Goal: Task Accomplishment & Management: Manage account settings

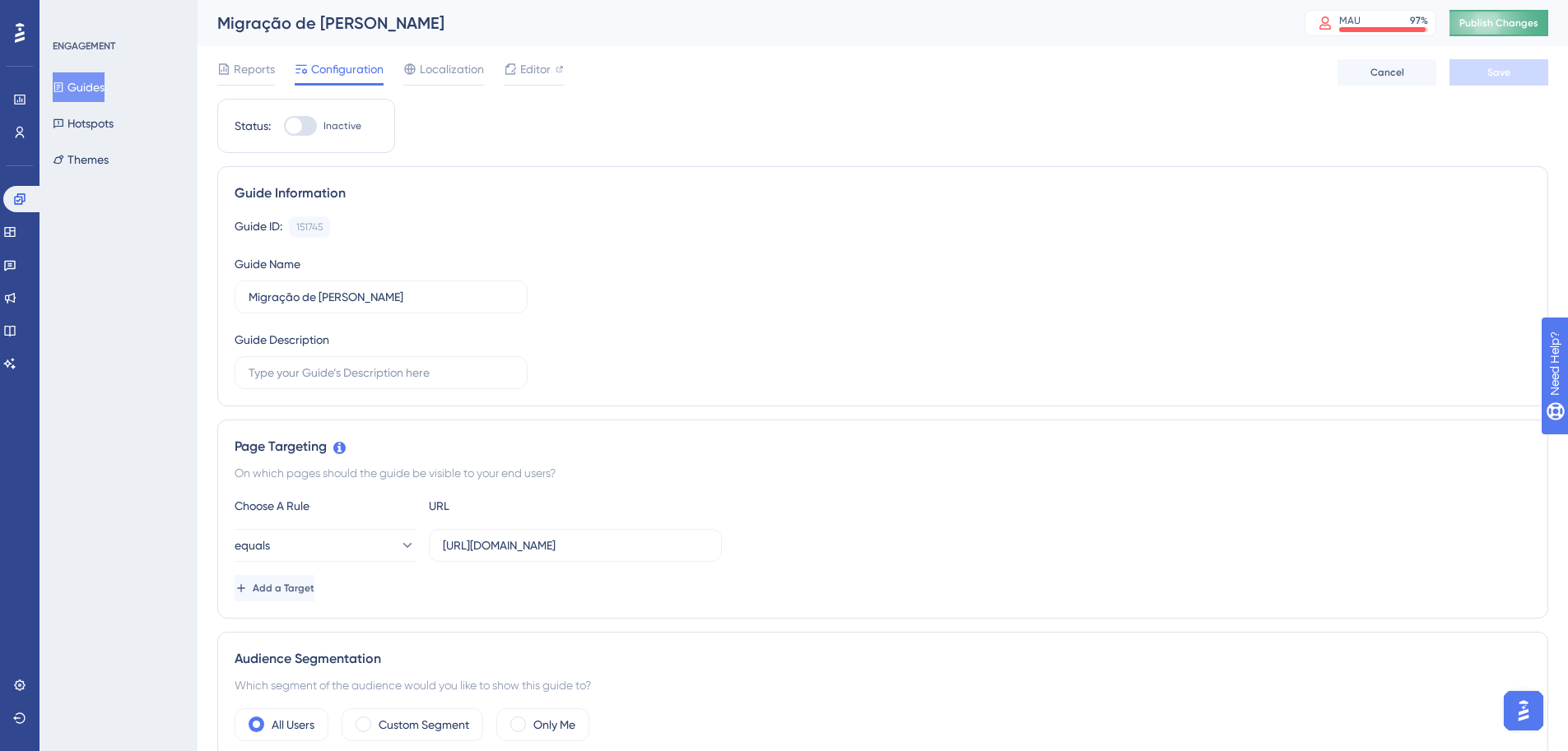
click at [1505, 25] on span "Publish Changes" at bounding box center [1499, 22] width 79 height 13
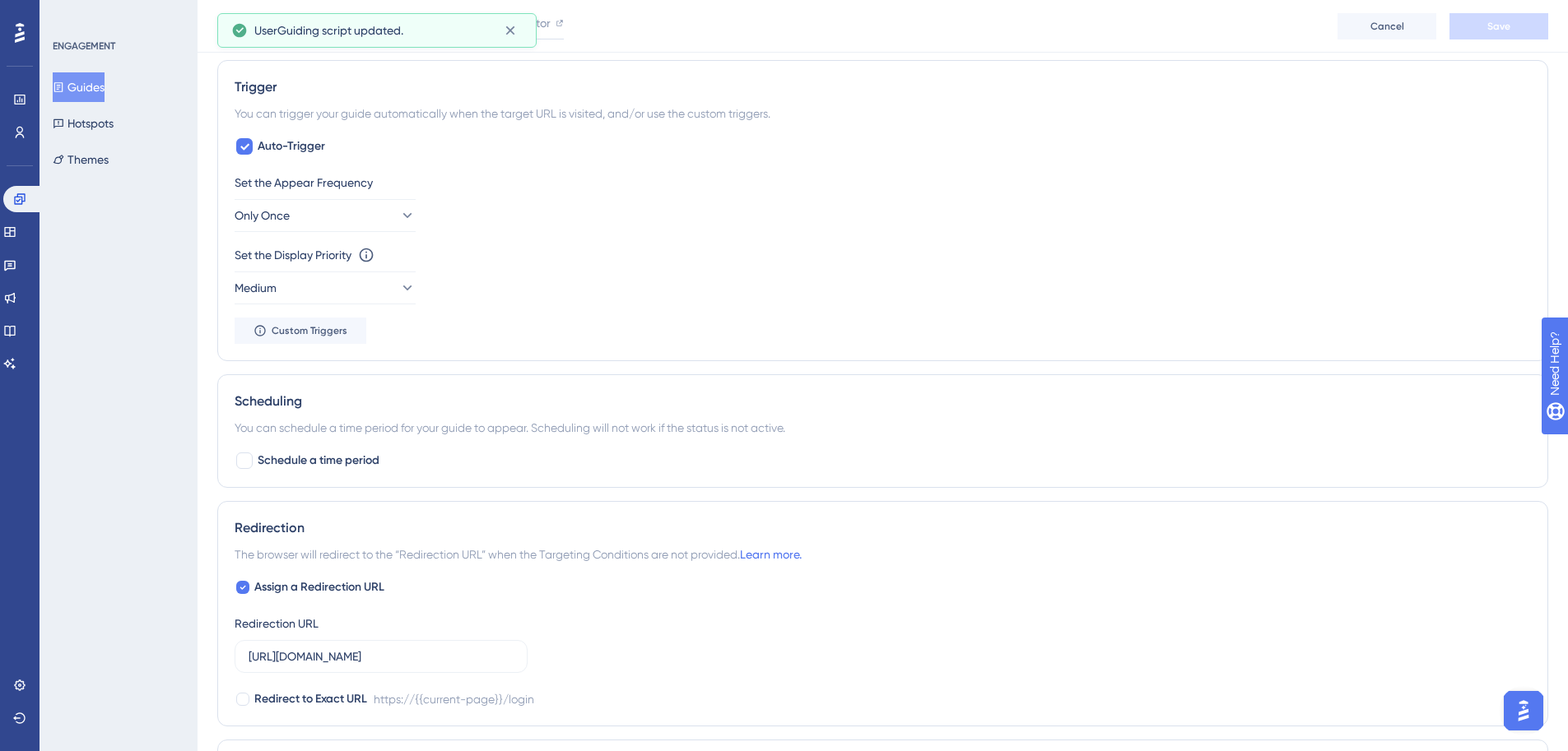
scroll to position [1001, 0]
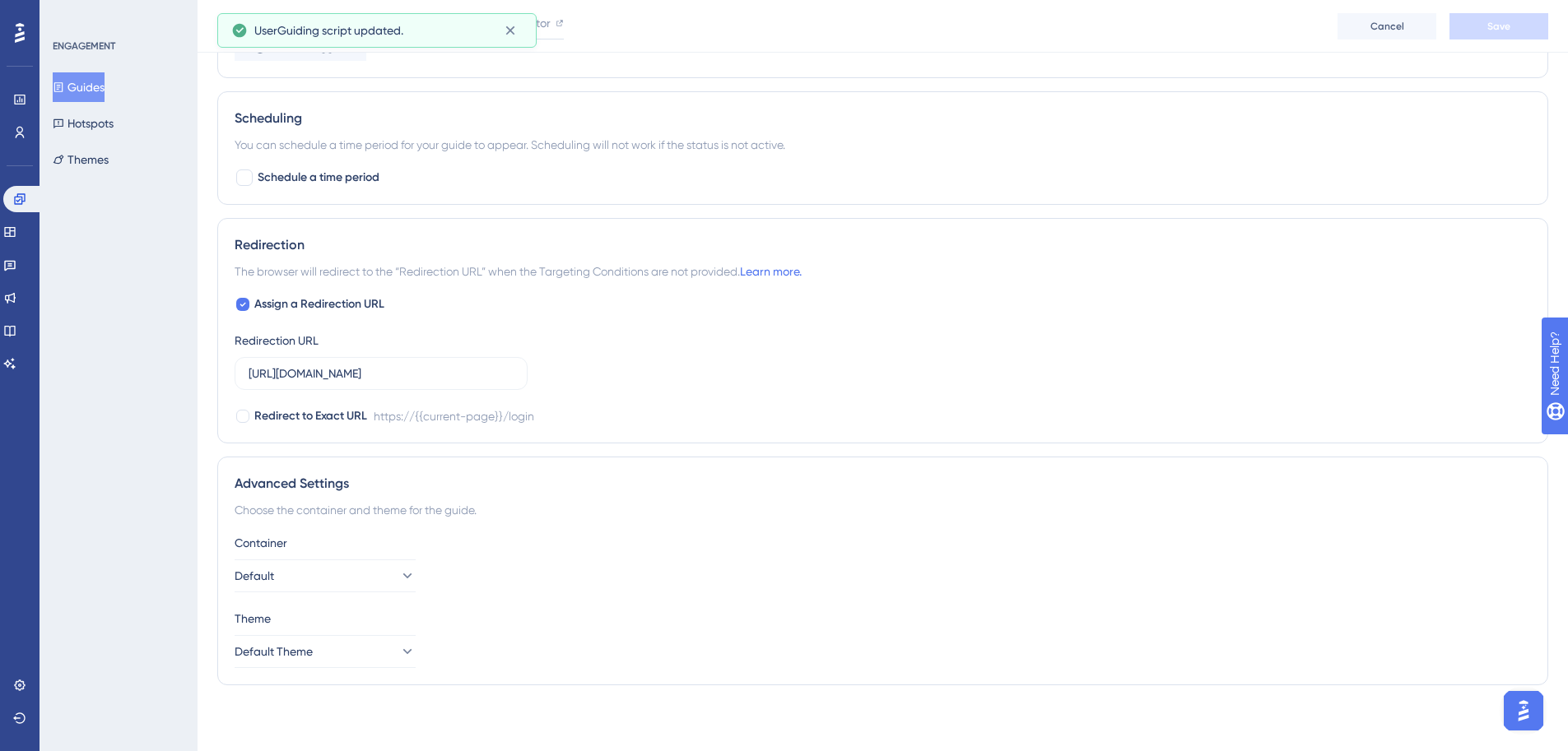
click at [104, 83] on button "Guides" at bounding box center [78, 86] width 52 height 29
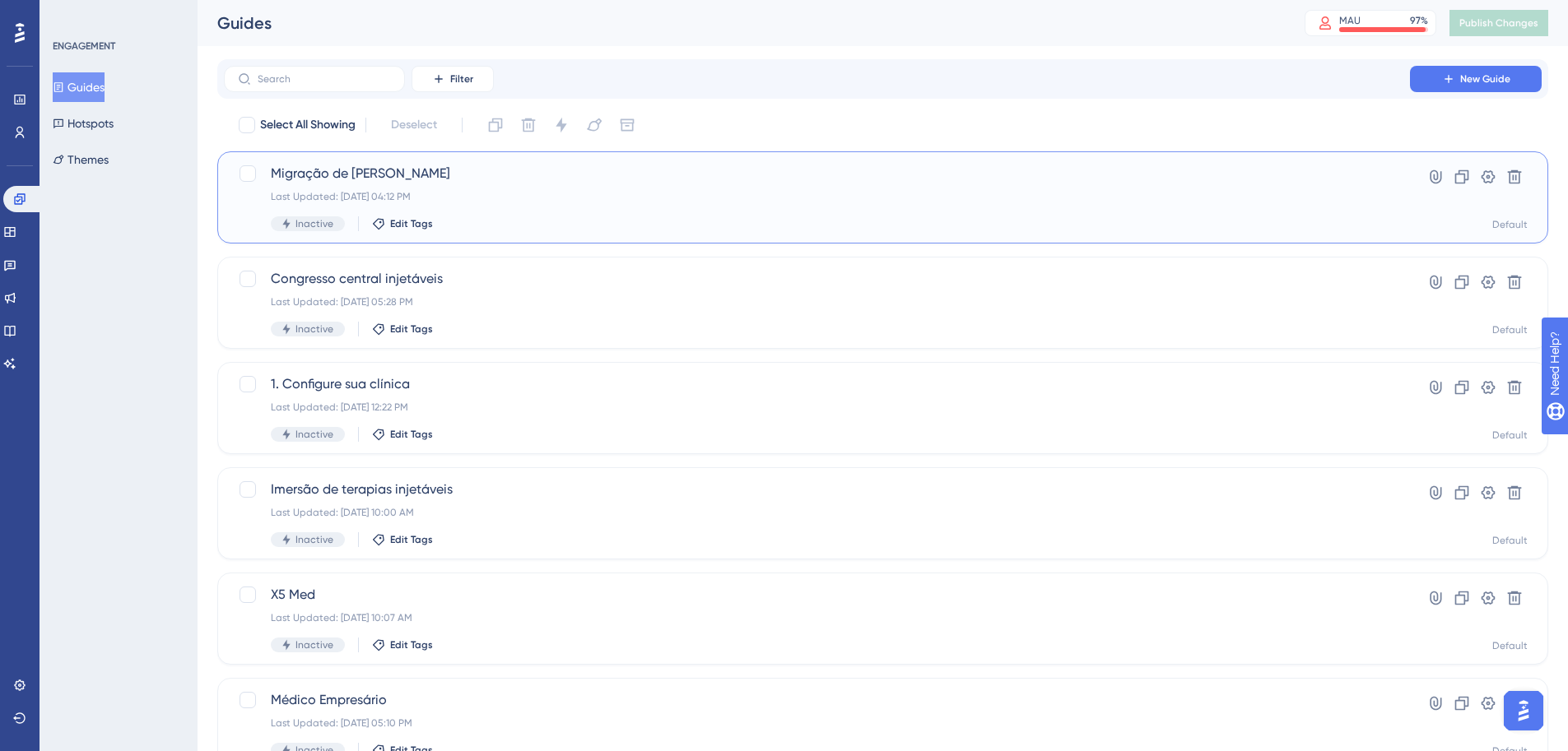
click at [559, 192] on div "Last Updated: Sep 11 2025, 04:12 PM" at bounding box center [817, 196] width 1092 height 13
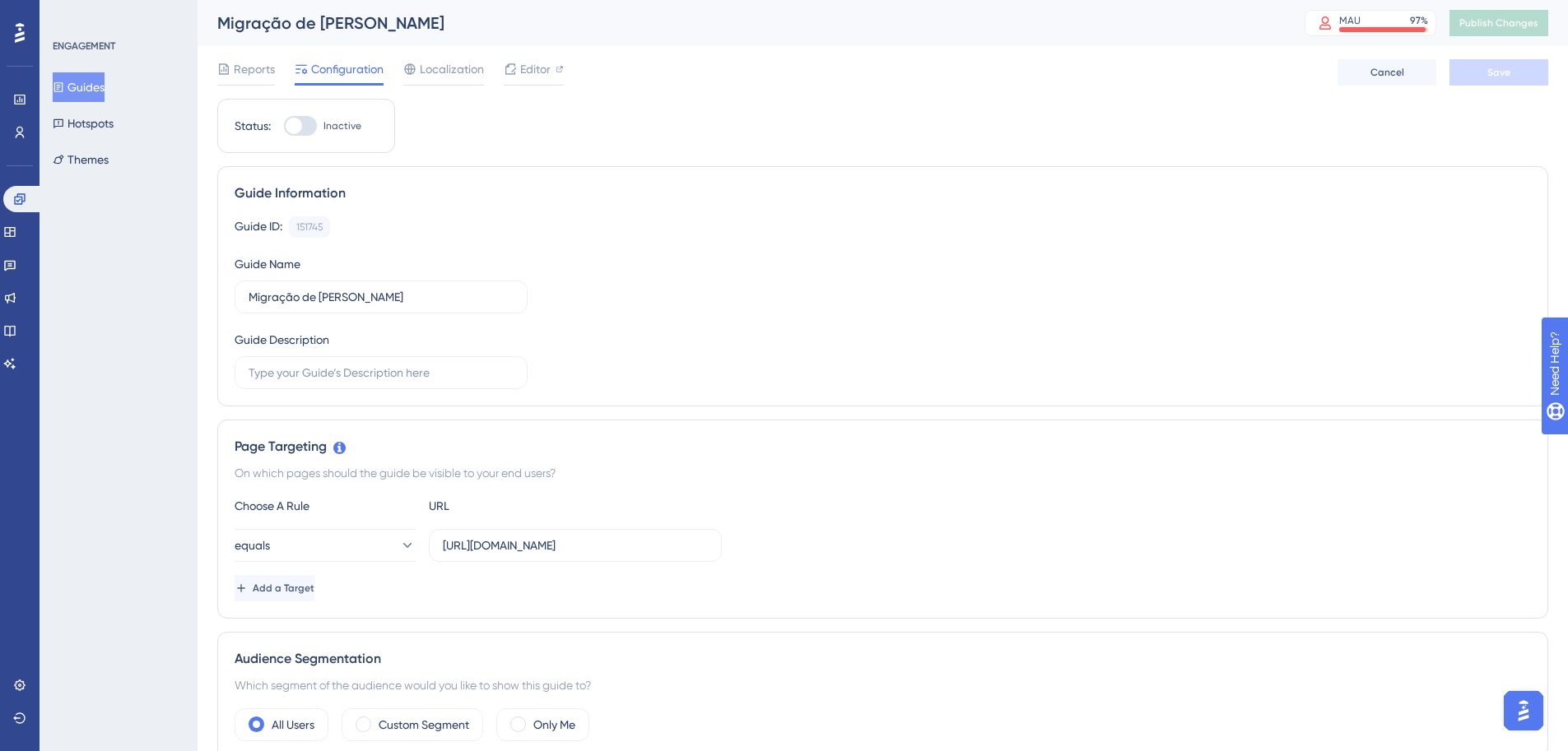
click at [303, 120] on div at bounding box center [300, 126] width 33 height 20
click at [284, 126] on input "Inactive" at bounding box center [283, 126] width 1 height 1
checkbox input "true"
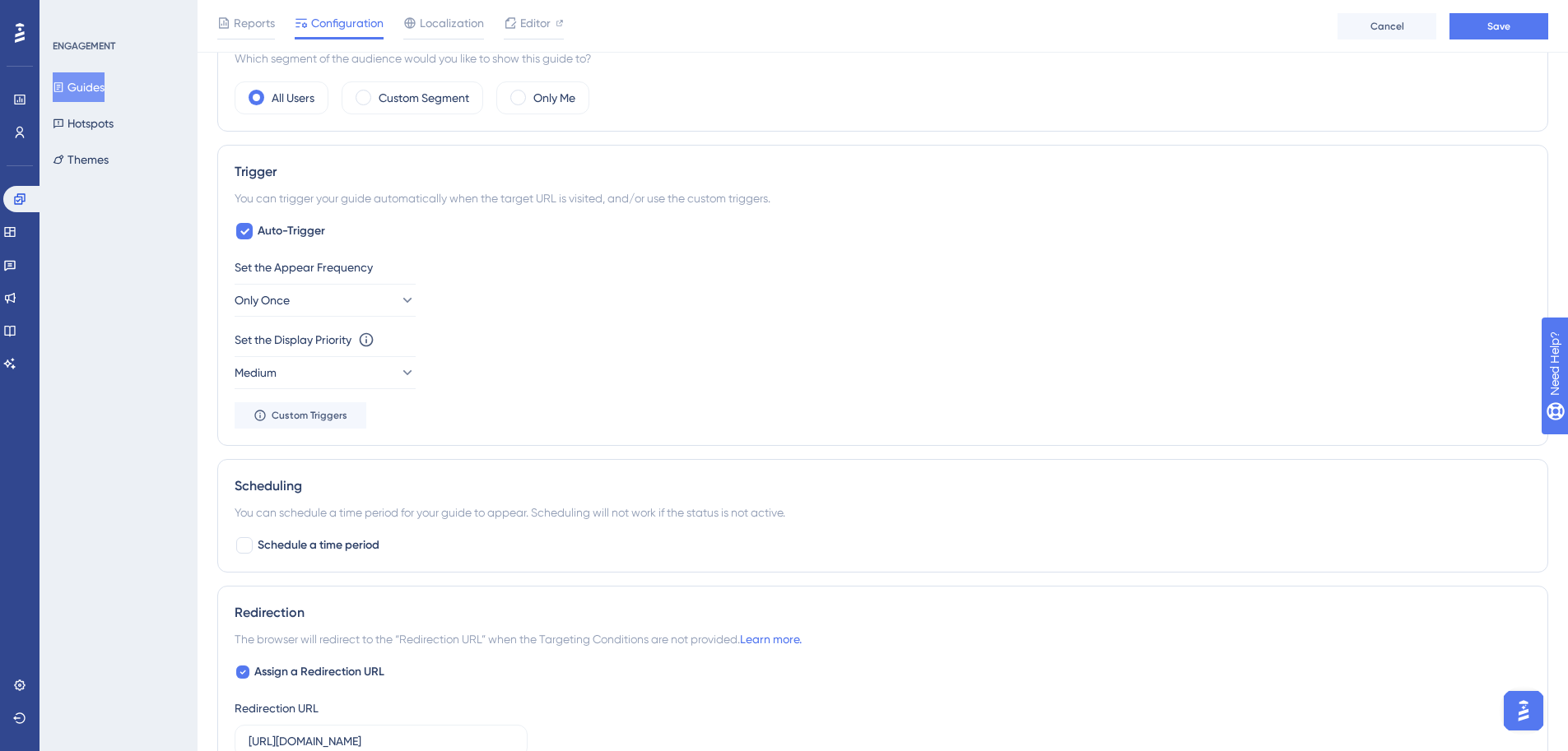
scroll to position [827, 0]
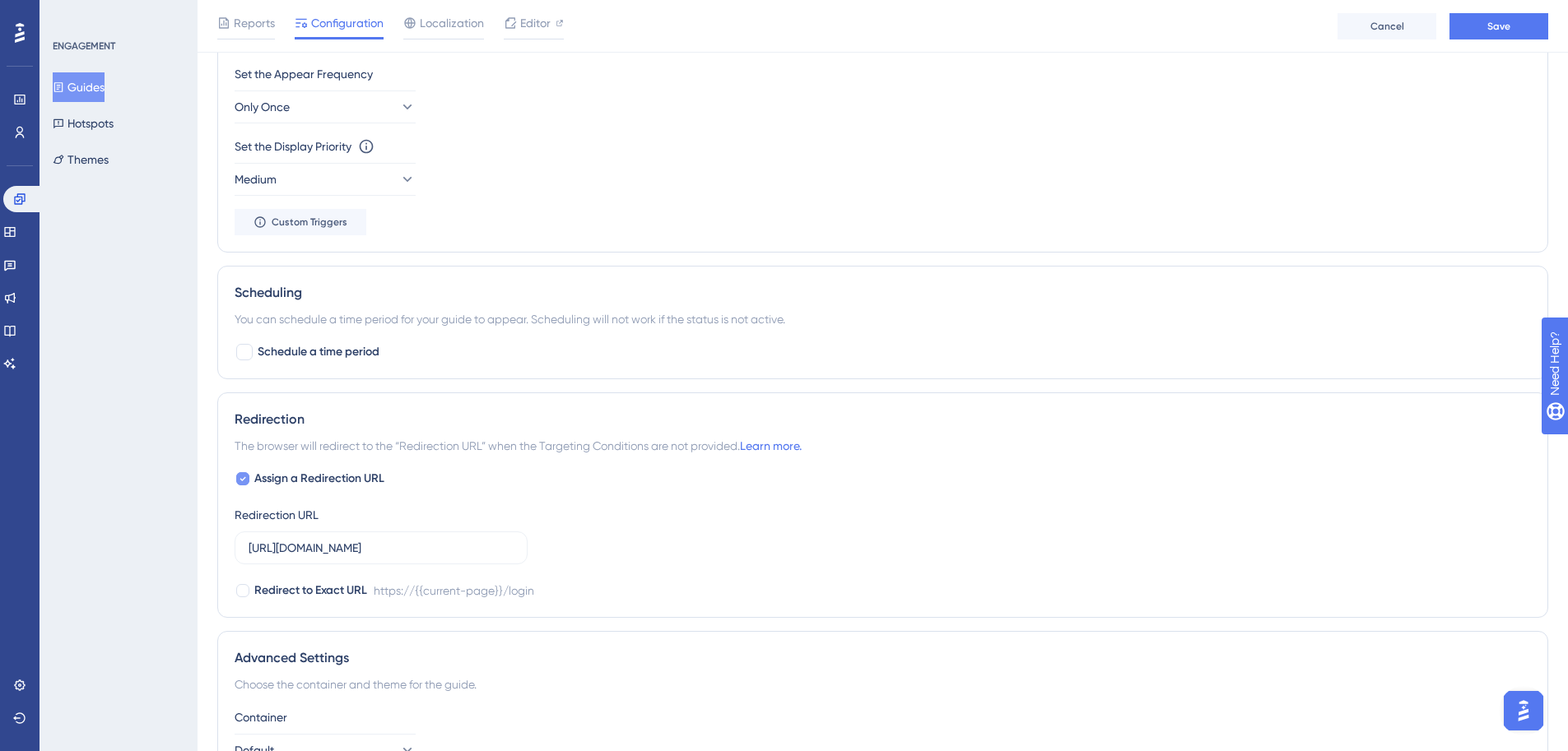
click at [281, 479] on span "Assign a Redirection URL" at bounding box center [319, 478] width 130 height 20
checkbox input "false"
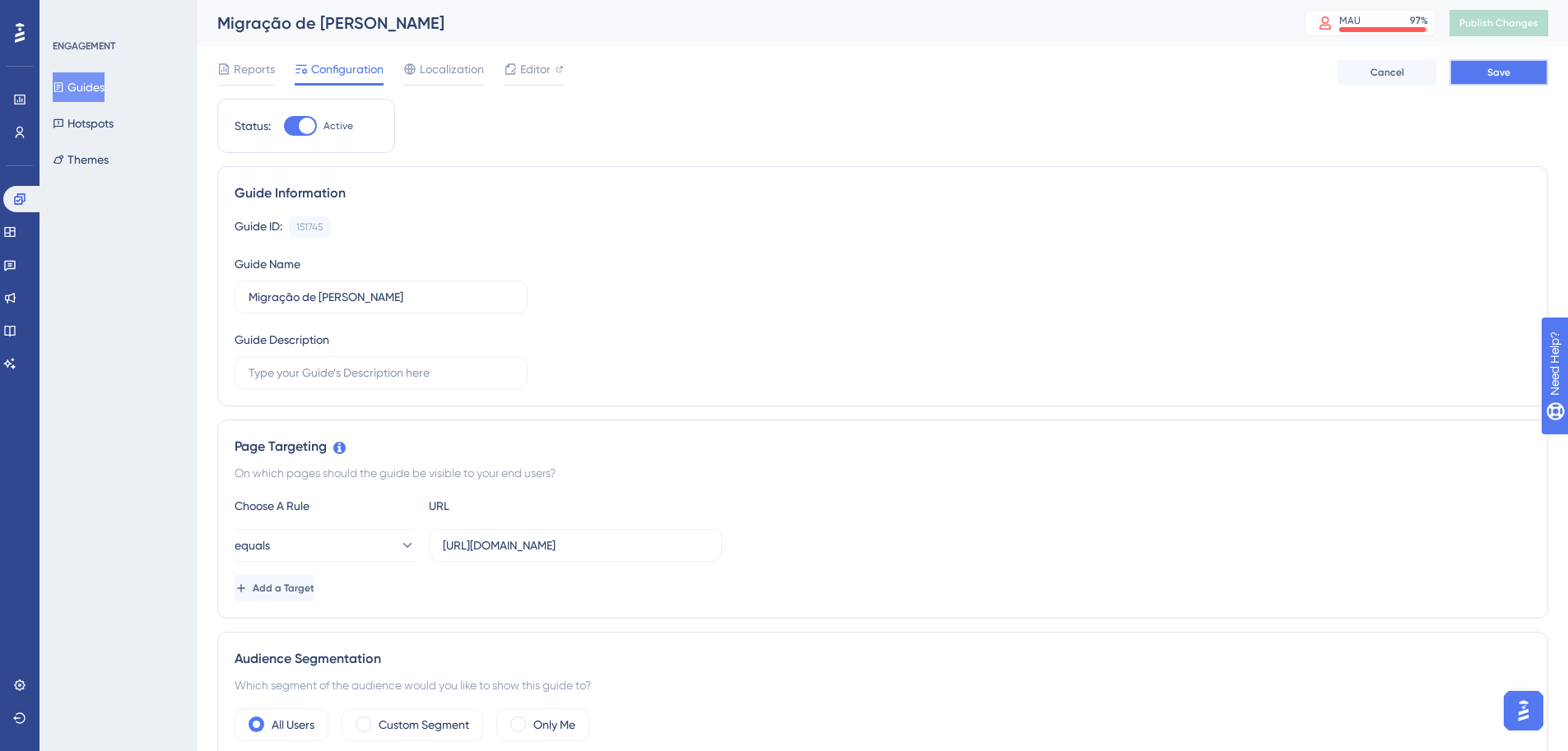
click at [1524, 69] on button "Save" at bounding box center [1499, 73] width 99 height 27
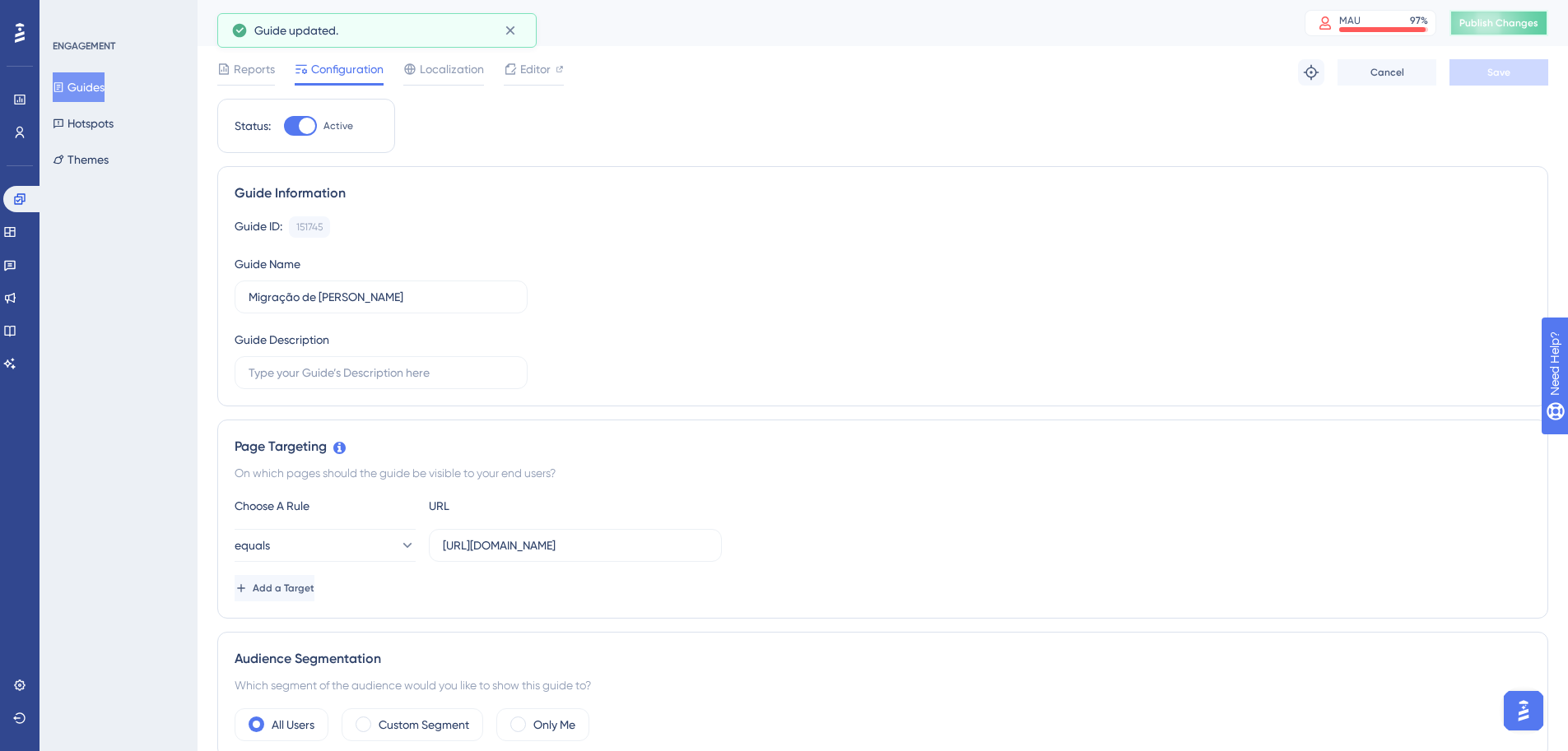
click at [1528, 27] on span "Publish Changes" at bounding box center [1499, 22] width 79 height 13
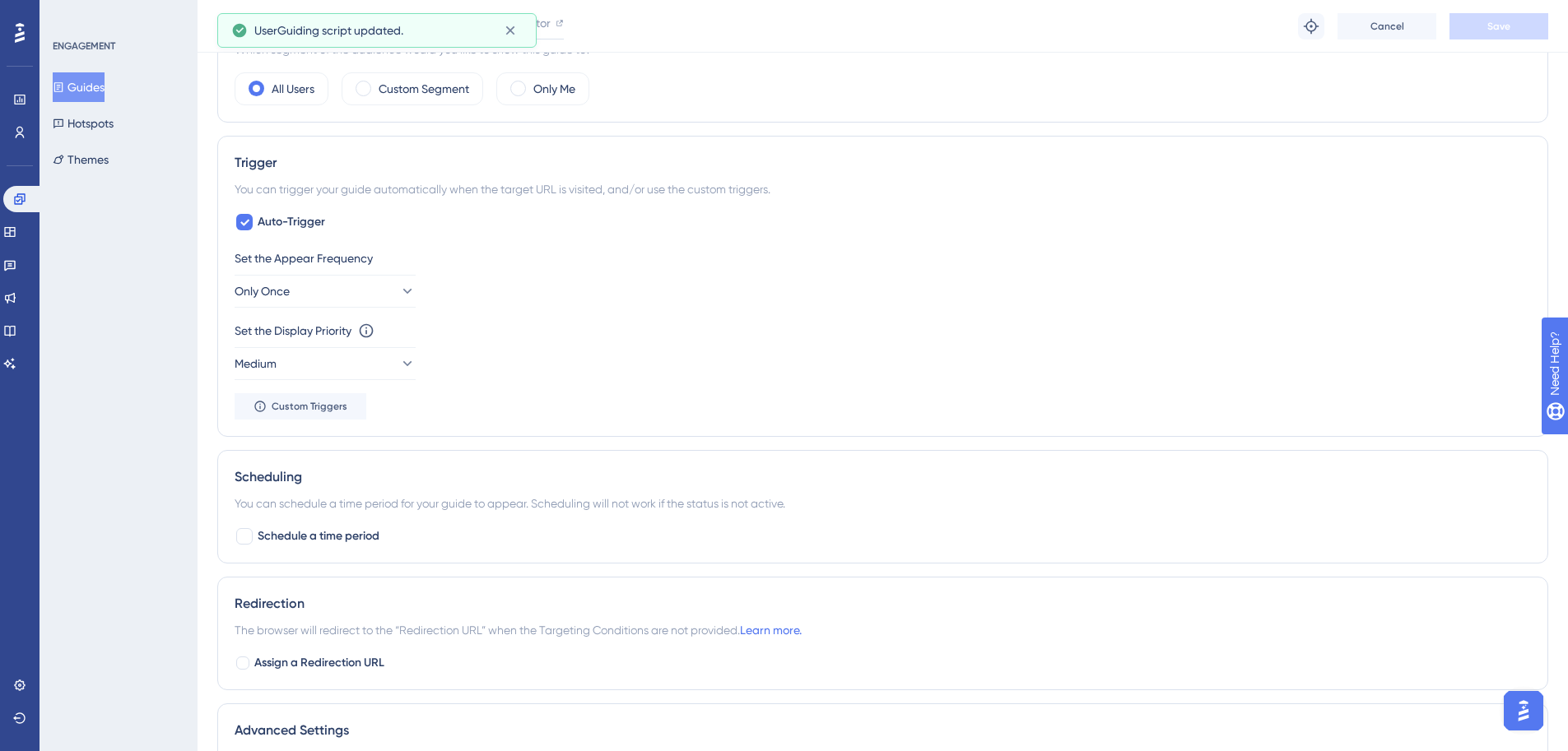
scroll to position [653, 0]
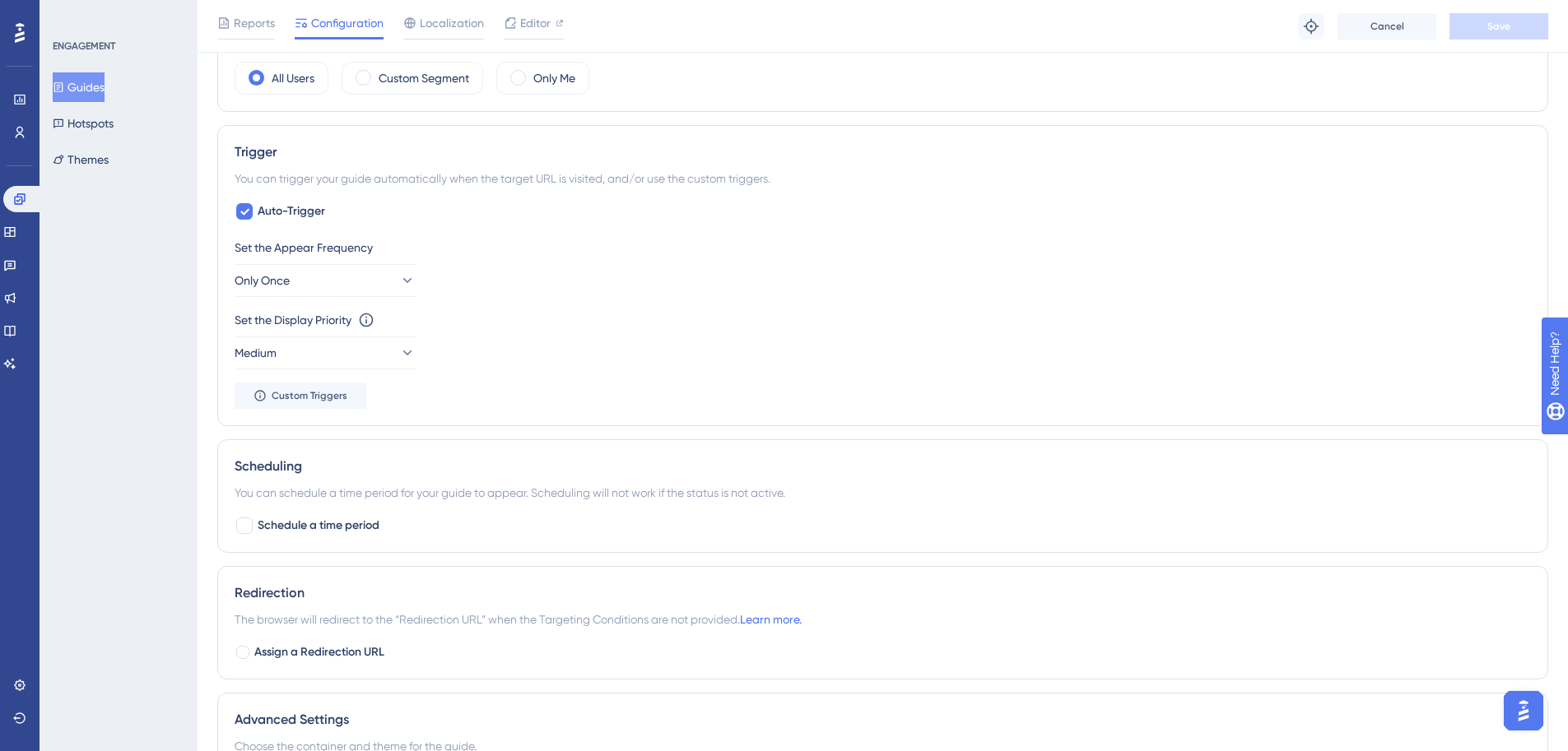
click at [89, 84] on button "Guides" at bounding box center [78, 86] width 52 height 29
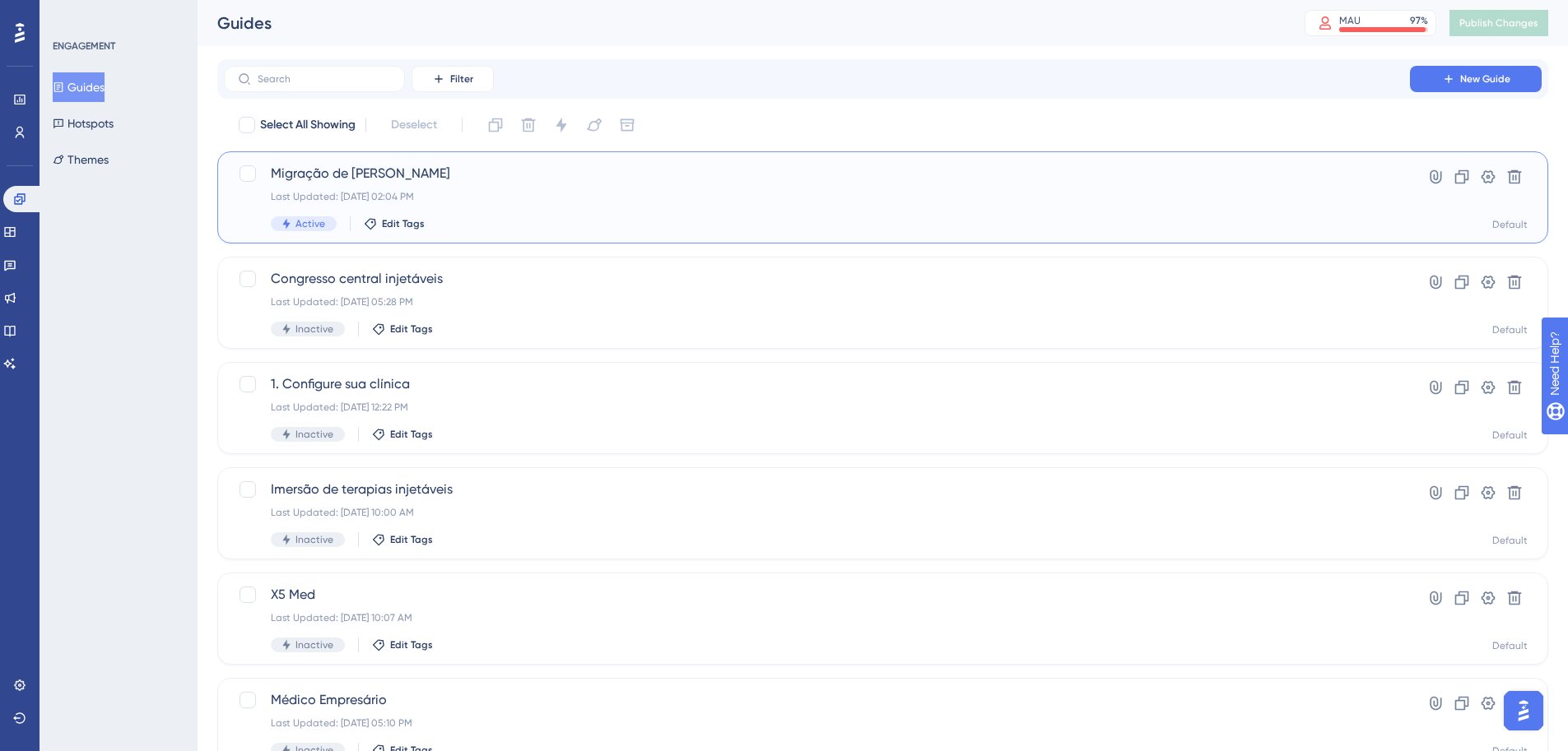
click at [670, 200] on div "Last Updated: Sep 12 2025, 02:04 PM" at bounding box center [817, 196] width 1092 height 13
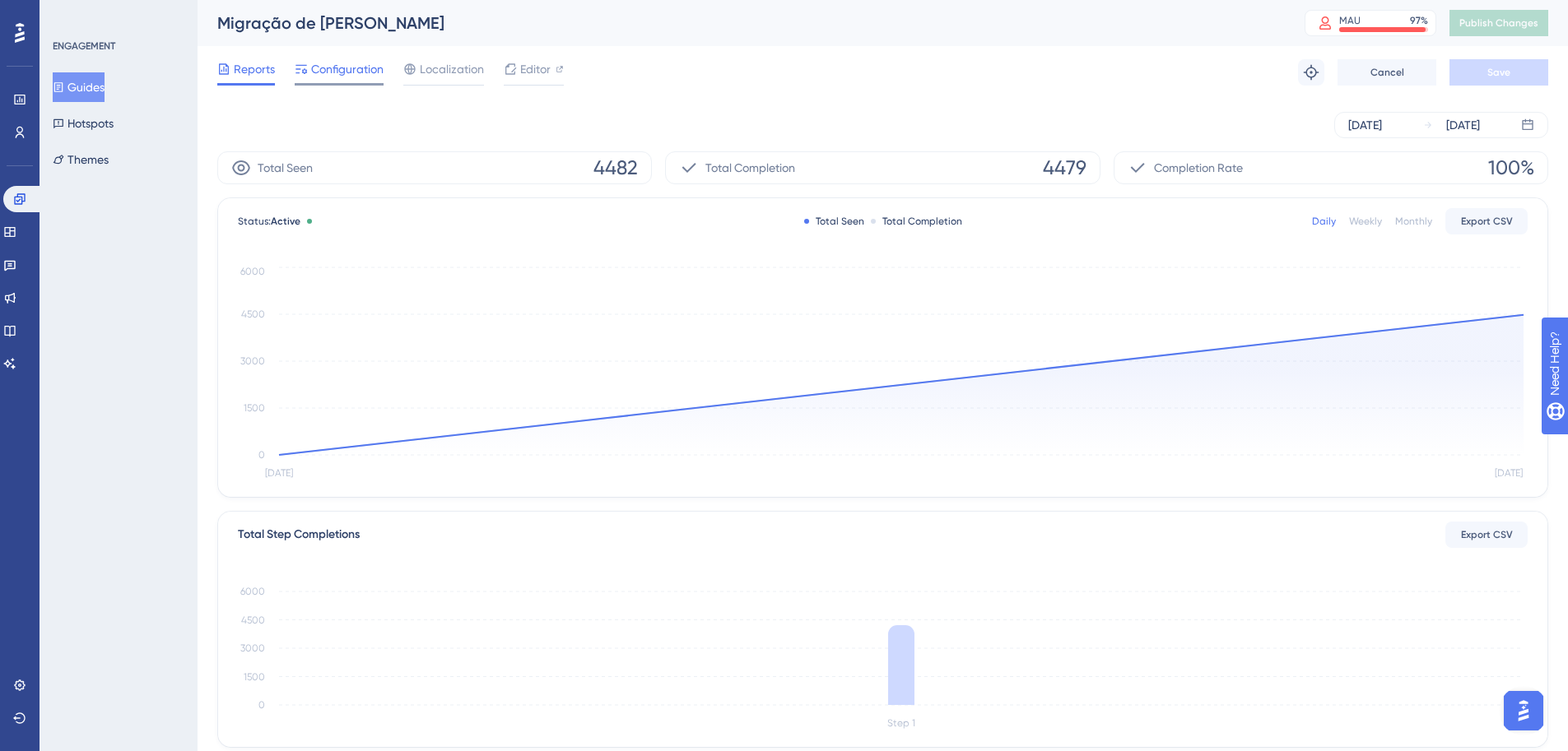
click at [343, 67] on span "Configuration" at bounding box center [347, 69] width 72 height 20
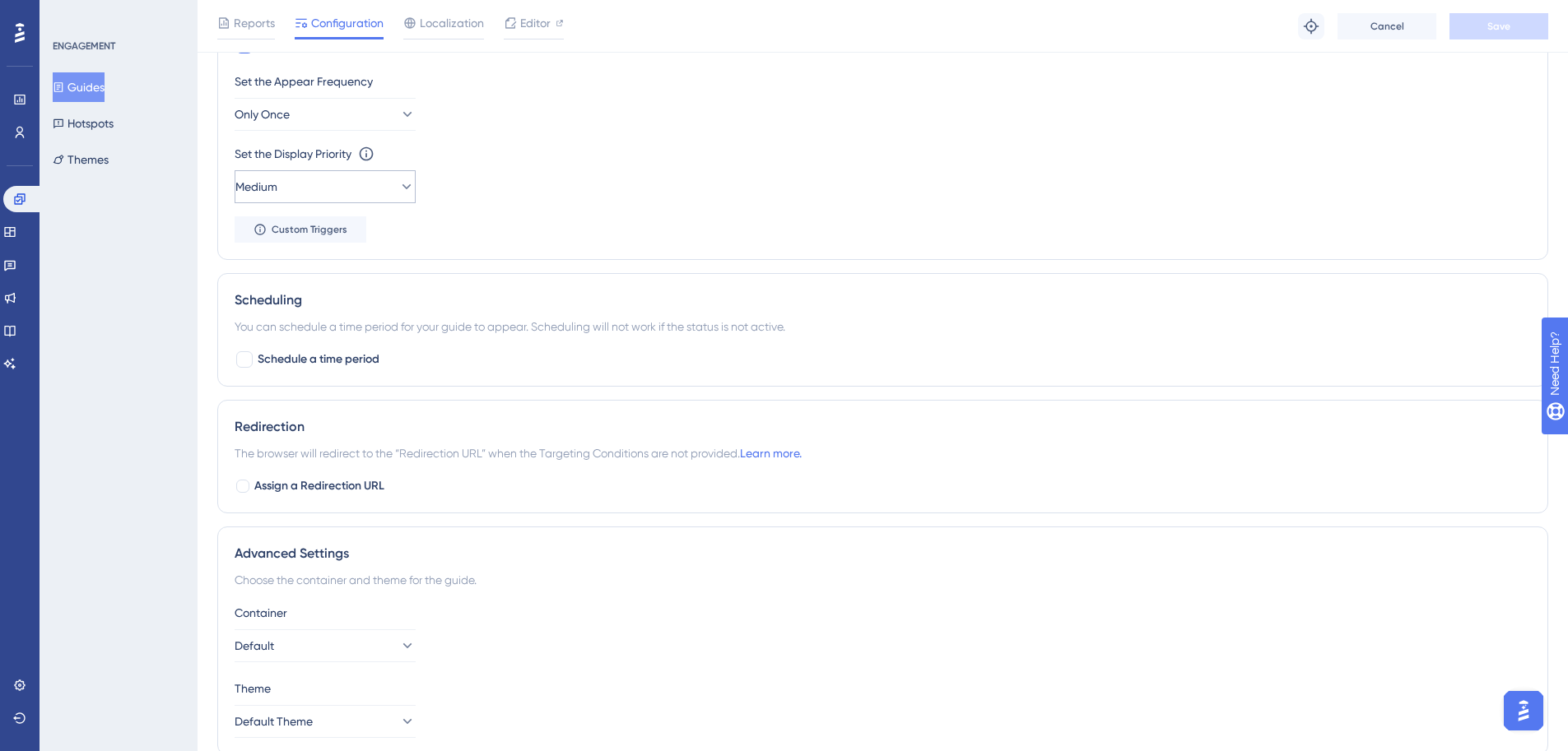
scroll to position [747, 0]
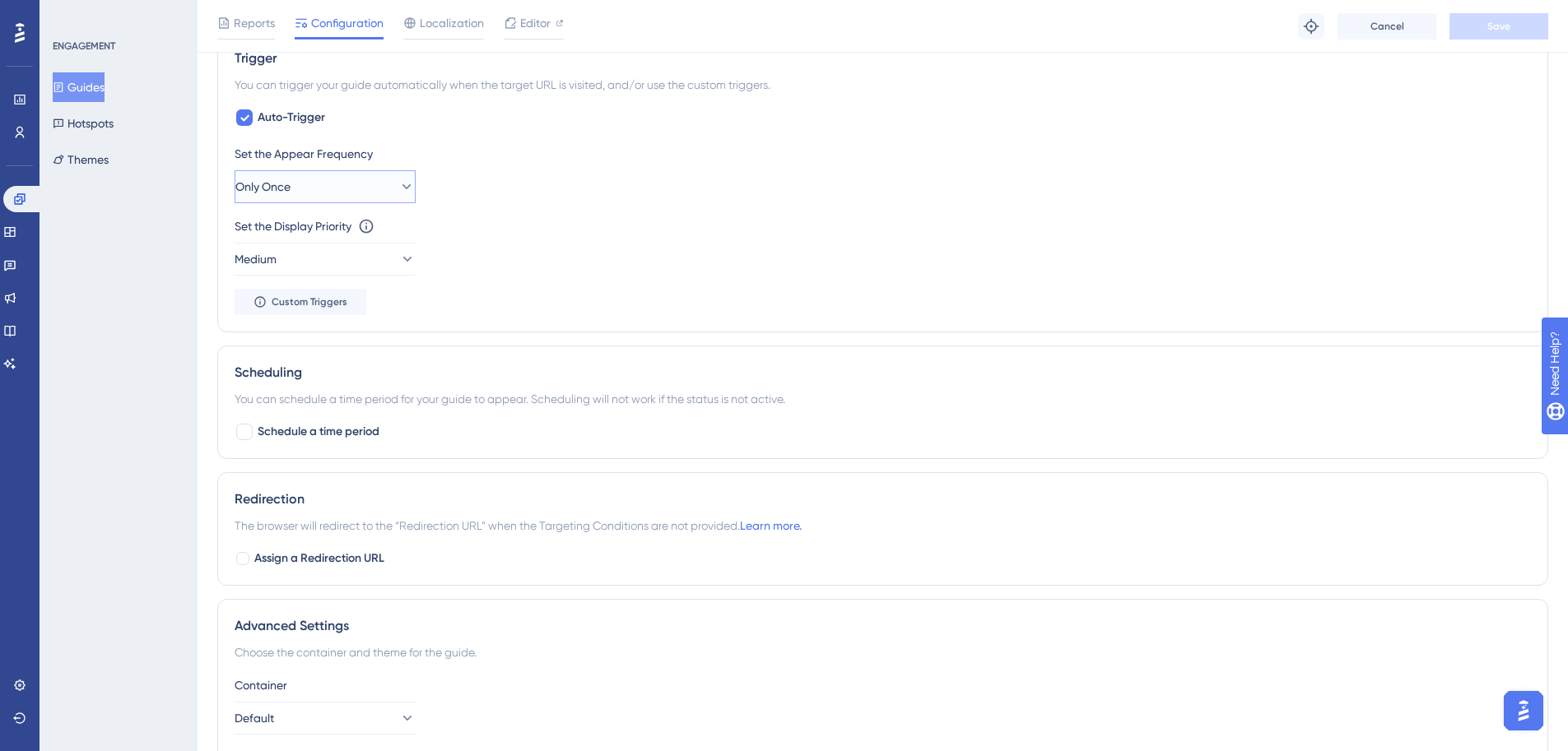
click at [398, 186] on icon at bounding box center [406, 186] width 16 height 16
click at [318, 441] on div "Always Always" at bounding box center [325, 434] width 134 height 33
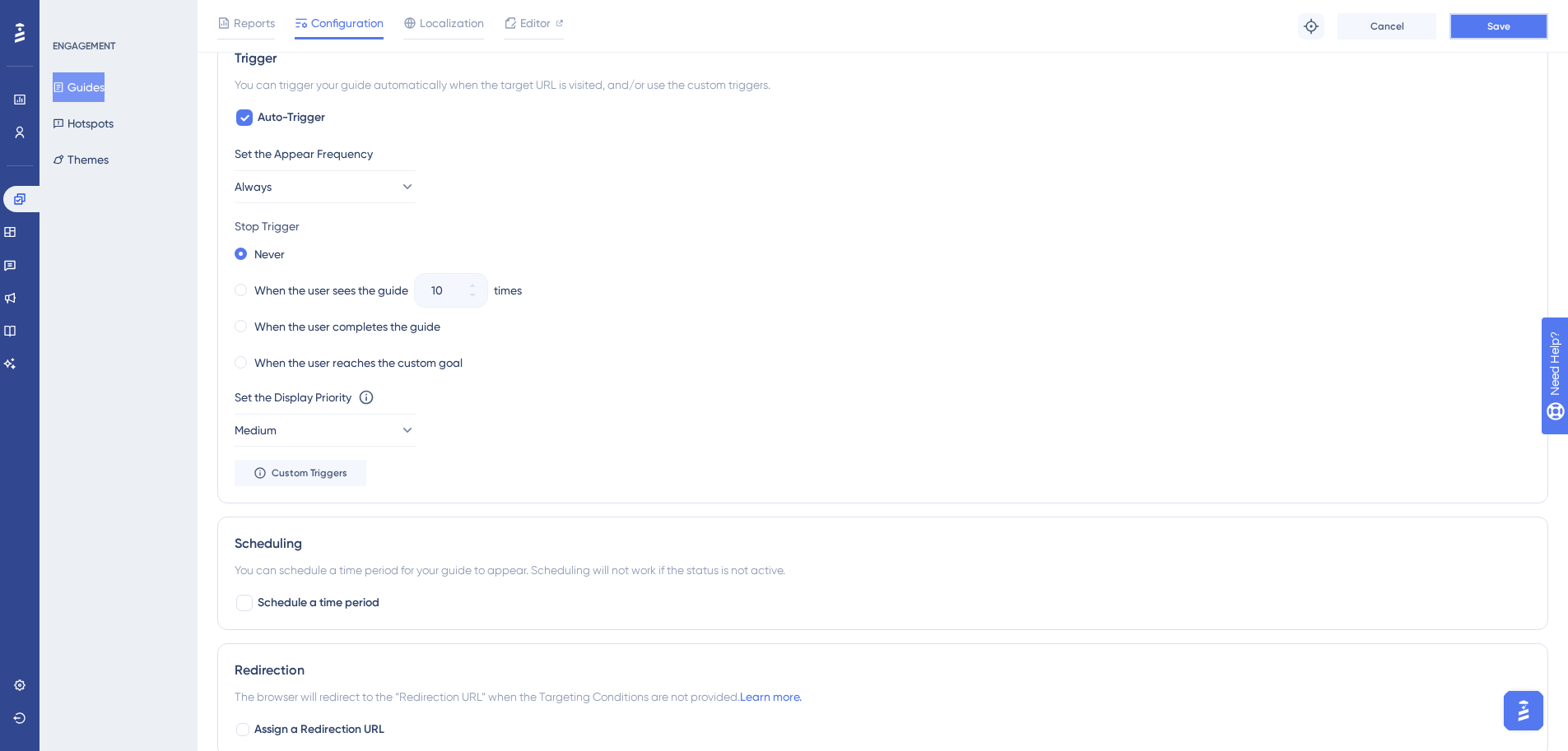
click at [1461, 31] on button "Save" at bounding box center [1499, 27] width 99 height 27
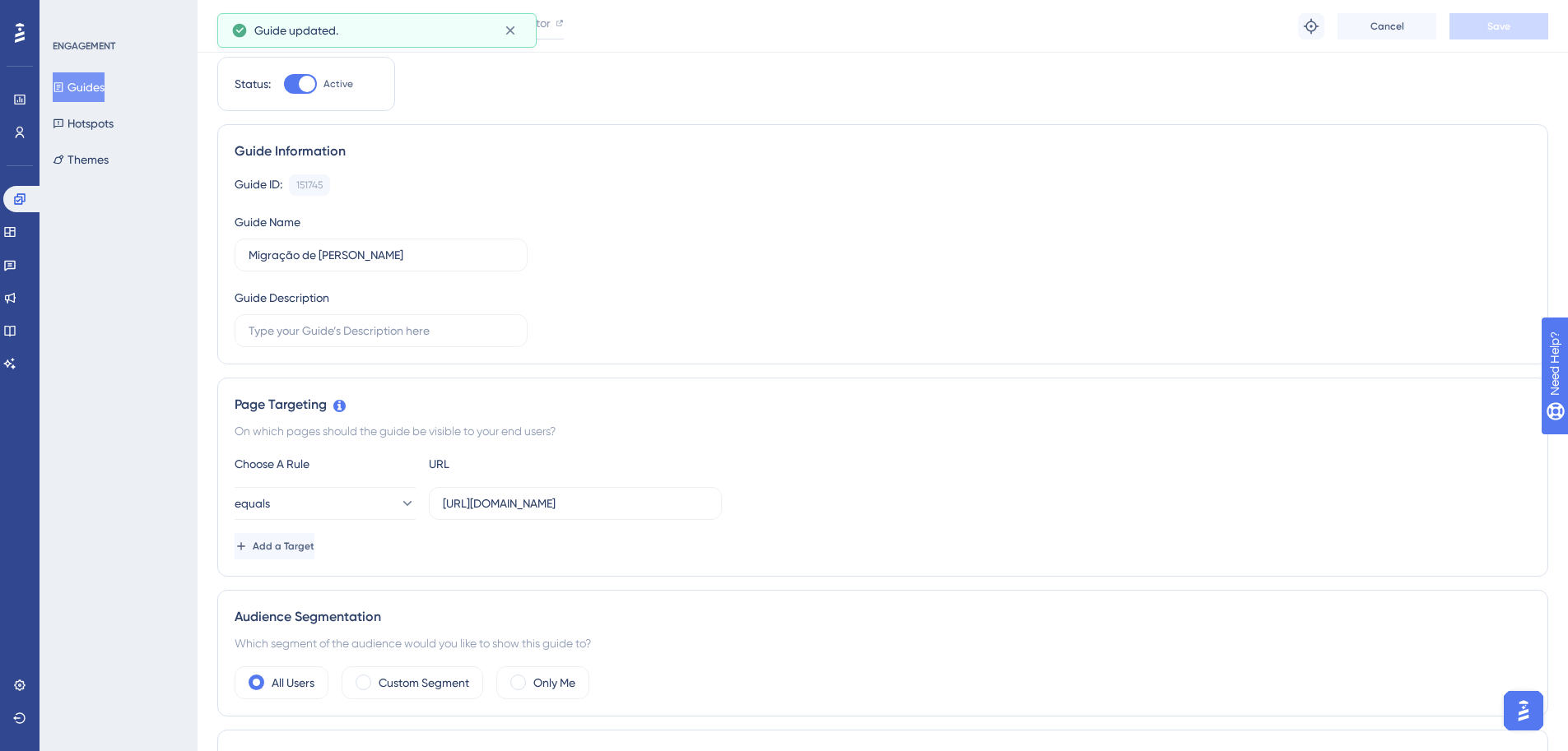
scroll to position [0, 0]
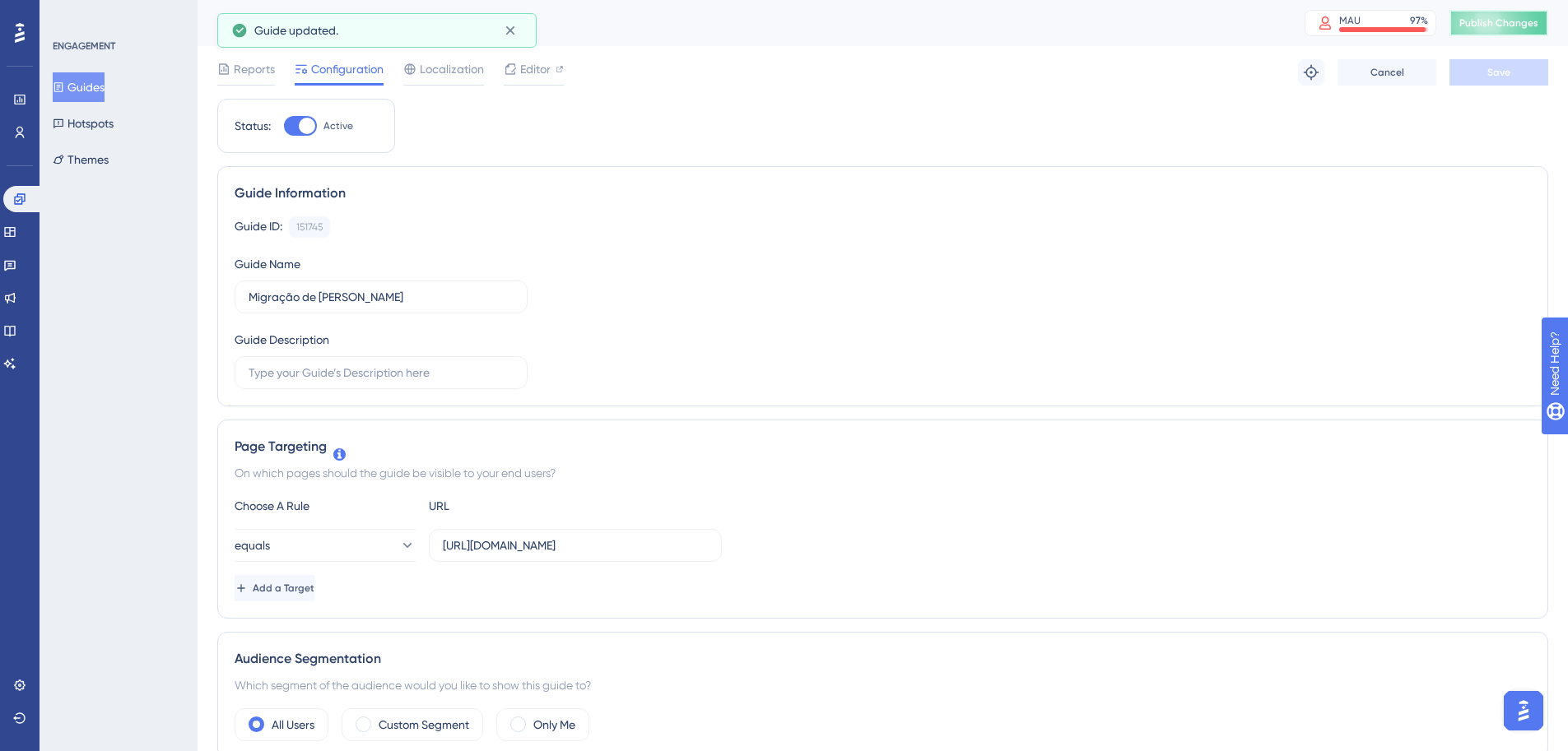
click at [1523, 12] on button "Publish Changes" at bounding box center [1499, 23] width 99 height 27
click at [532, 63] on span "Editor" at bounding box center [535, 69] width 30 height 20
